Goal: Use online tool/utility

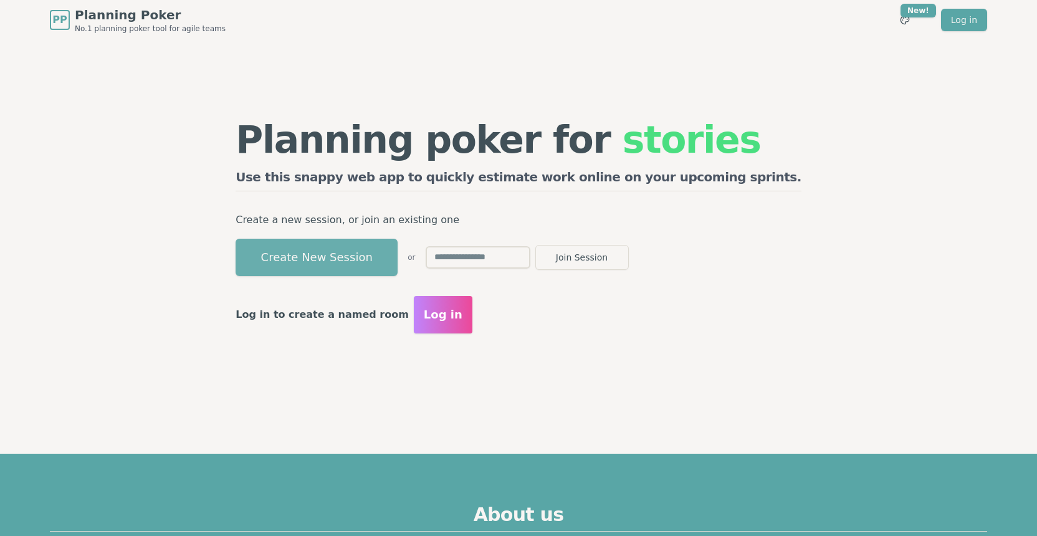
click at [389, 262] on button "Create New Session" at bounding box center [317, 257] width 162 height 37
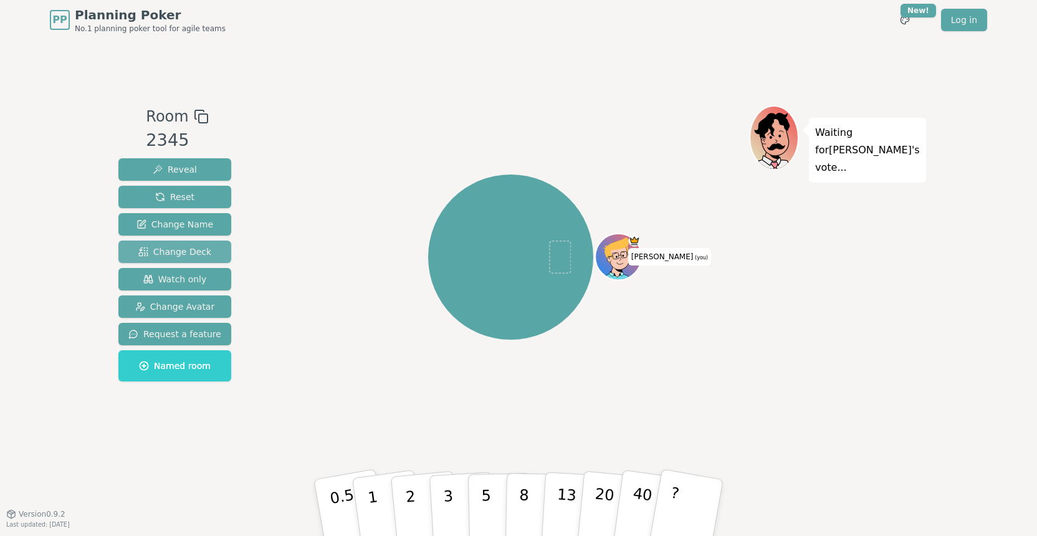
click at [192, 257] on span "Change Deck" at bounding box center [174, 252] width 73 height 12
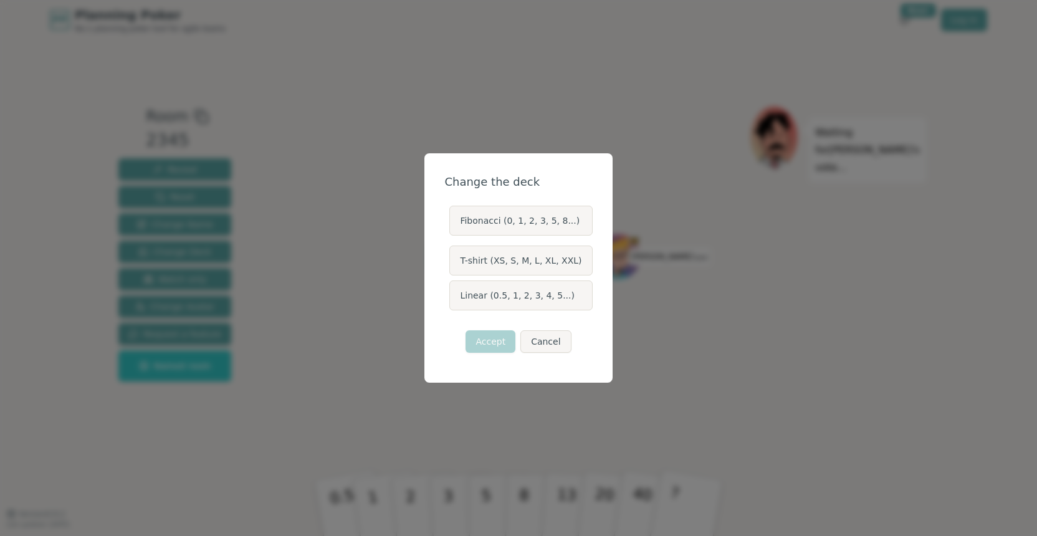
click at [505, 299] on label "Linear (0.5, 1, 2, 3, 4, 5...)" at bounding box center [520, 295] width 143 height 30
click at [454, 299] on button "Linear (0.5, 1, 2, 3, 4, 5...)" at bounding box center [449, 295] width 10 height 10
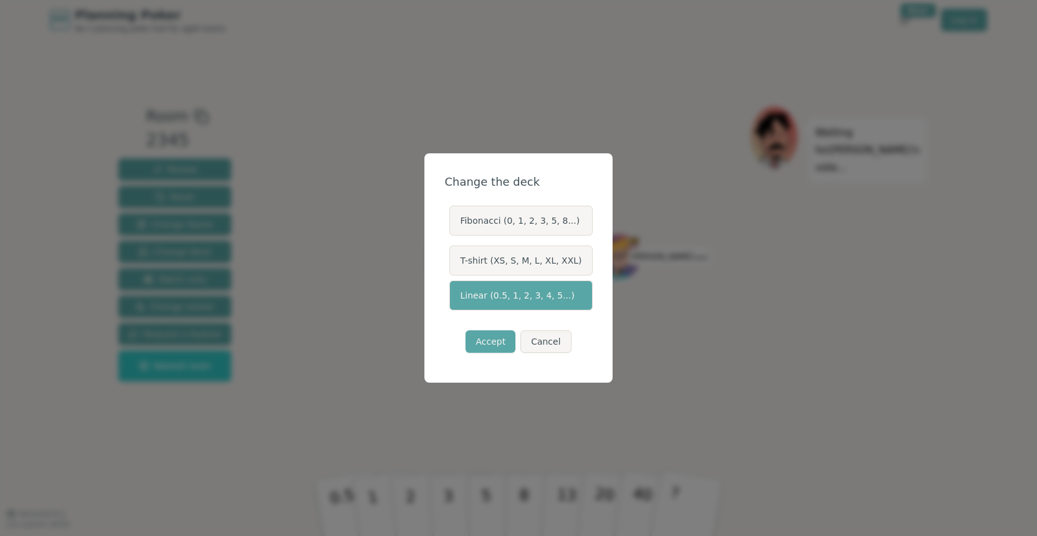
click at [484, 361] on div "Accept Cancel" at bounding box center [518, 341] width 148 height 42
click at [490, 343] on button "Accept" at bounding box center [491, 341] width 50 height 22
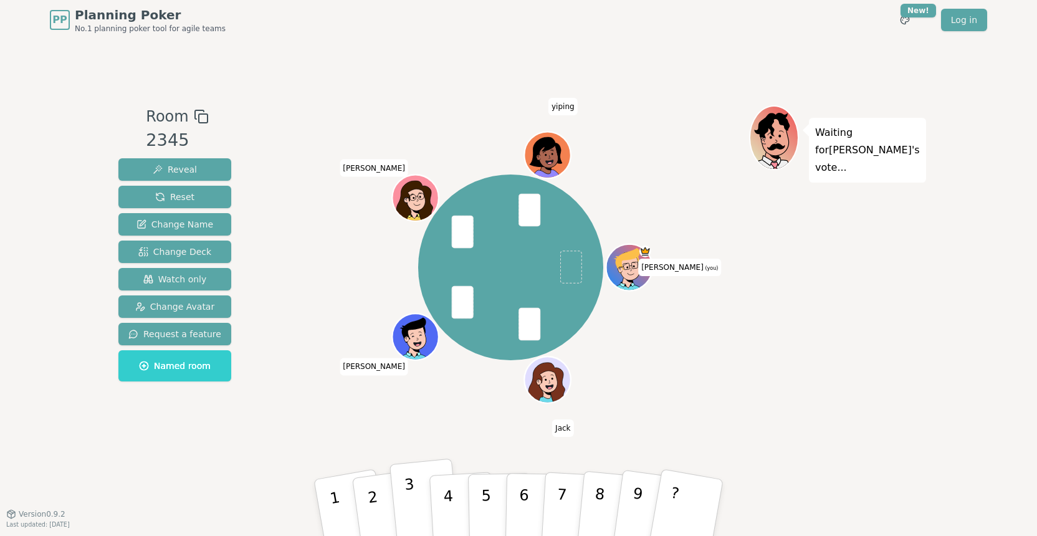
click at [402, 487] on button "3" at bounding box center [424, 508] width 71 height 99
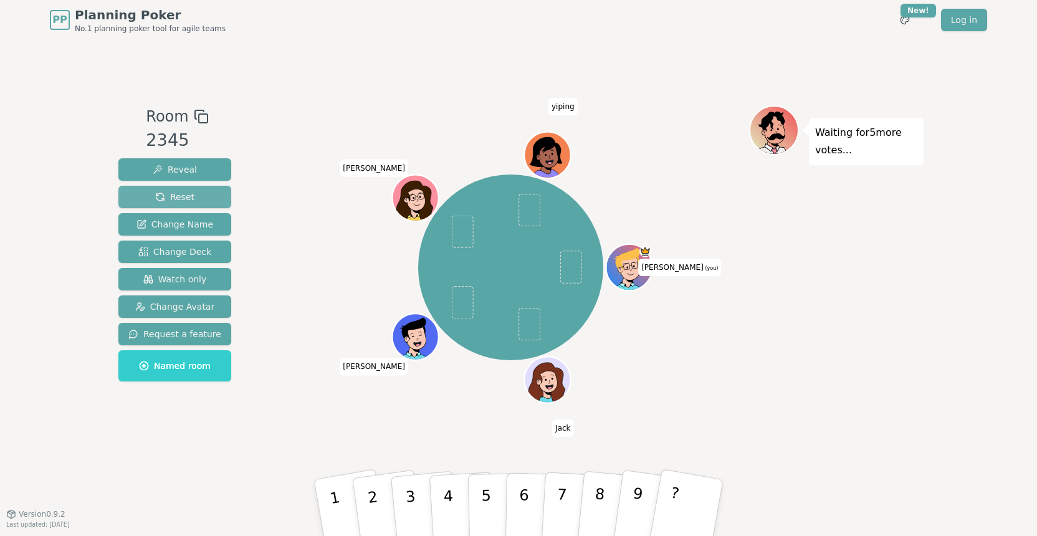
click at [197, 197] on button "Reset" at bounding box center [174, 197] width 113 height 22
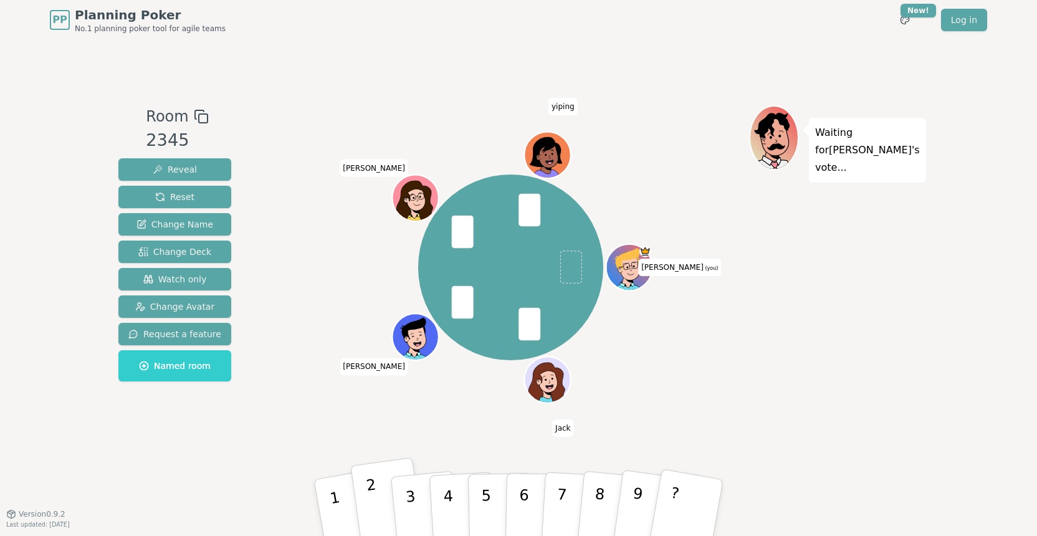
click at [369, 500] on p "2" at bounding box center [374, 509] width 19 height 68
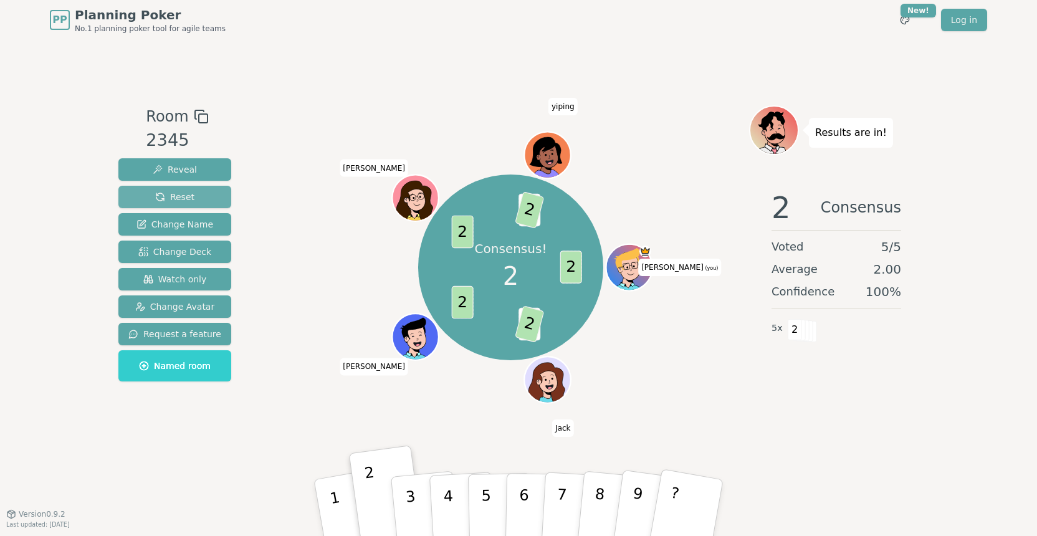
click at [171, 191] on span "Reset" at bounding box center [174, 197] width 39 height 12
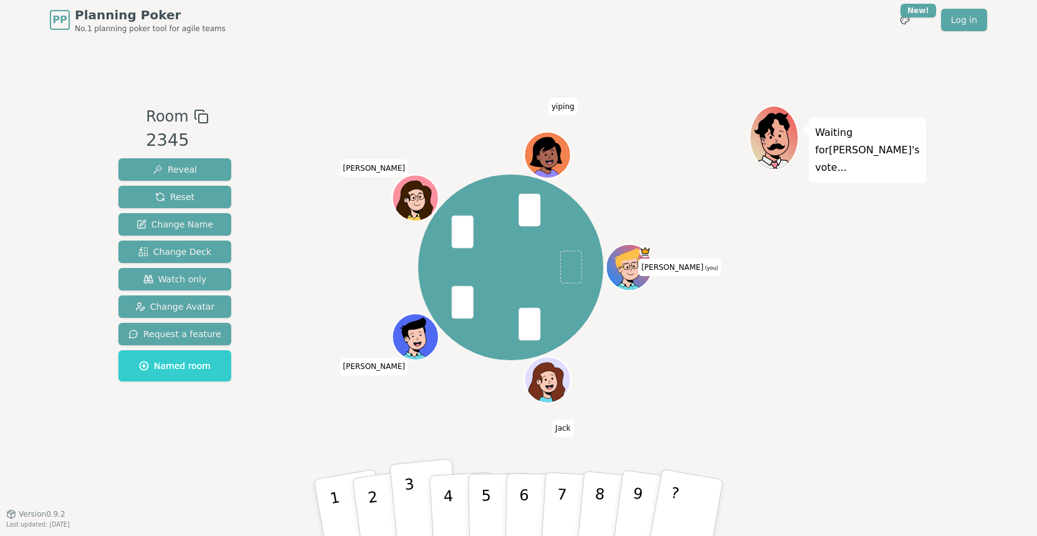
click at [414, 494] on button "3" at bounding box center [424, 508] width 71 height 99
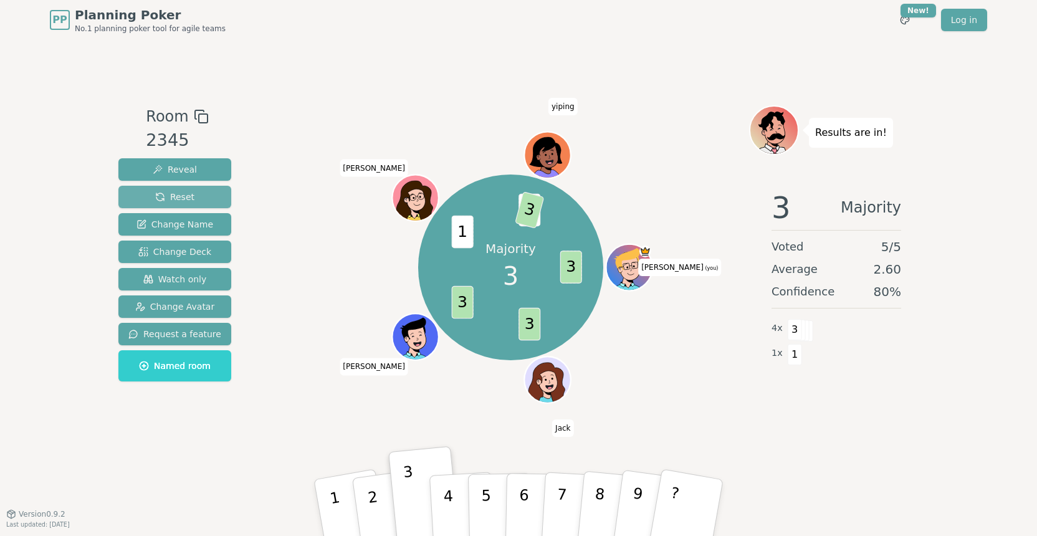
click at [181, 196] on span "Reset" at bounding box center [174, 197] width 39 height 12
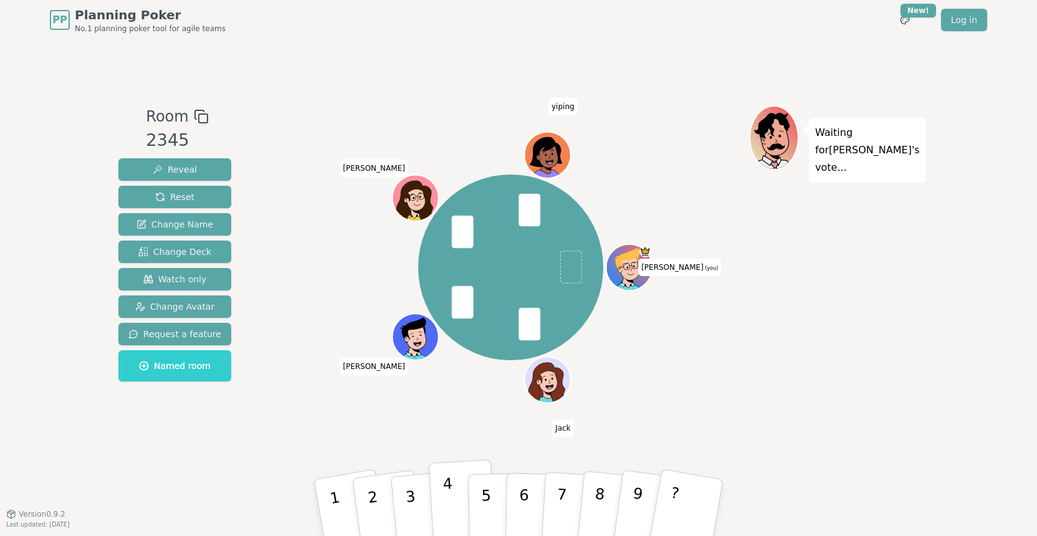
click at [442, 500] on button "4" at bounding box center [463, 507] width 68 height 97
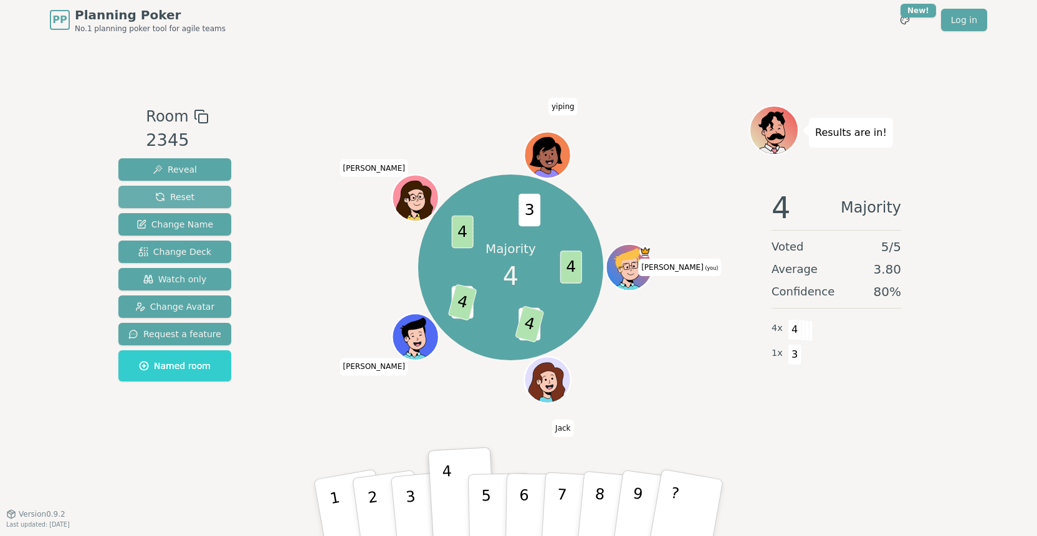
click at [178, 197] on span "Reset" at bounding box center [174, 197] width 39 height 12
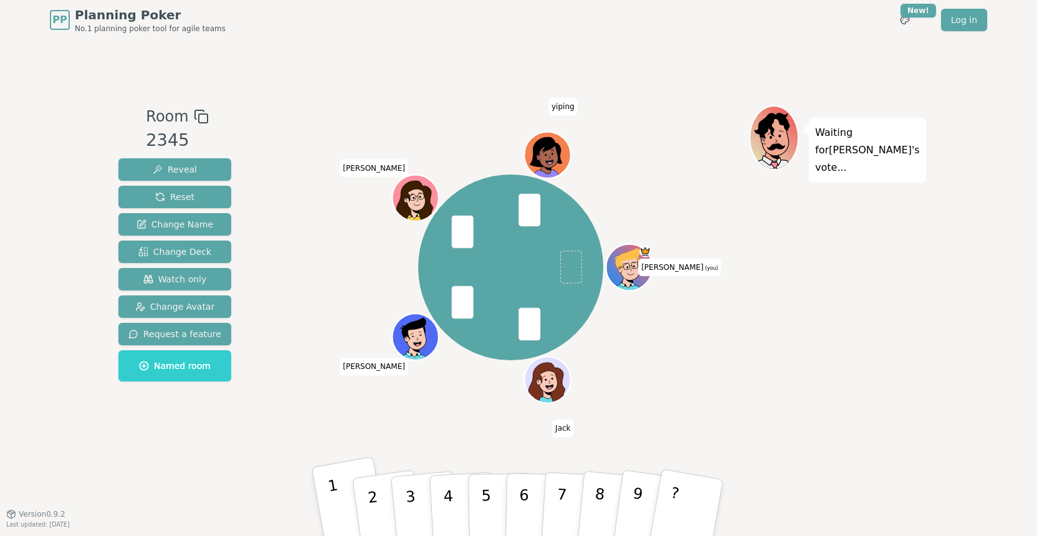
click at [330, 495] on p "1" at bounding box center [337, 510] width 21 height 68
